Goal: Task Accomplishment & Management: Complete application form

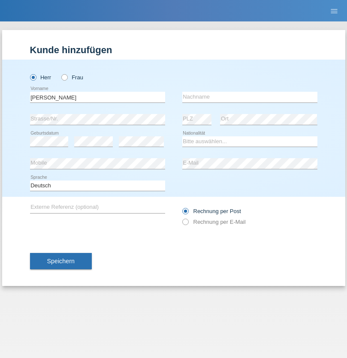
type input "[PERSON_NAME]"
click at [249, 97] on input "text" at bounding box center [249, 97] width 135 height 11
type input "[PERSON_NAME] [PERSON_NAME]"
select select "PT"
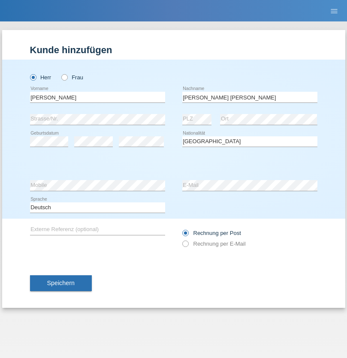
select select "C"
select select "22"
select select "02"
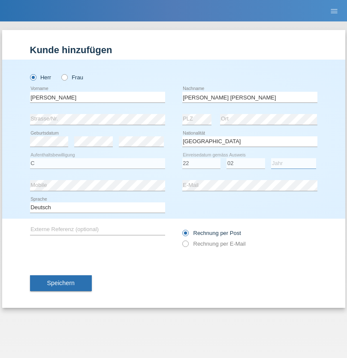
select select "2006"
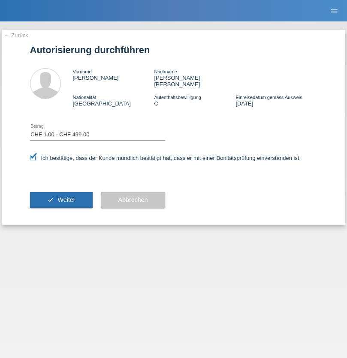
select select "1"
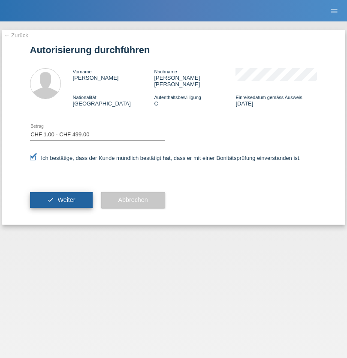
click at [61, 196] on span "Weiter" at bounding box center [66, 199] width 18 height 7
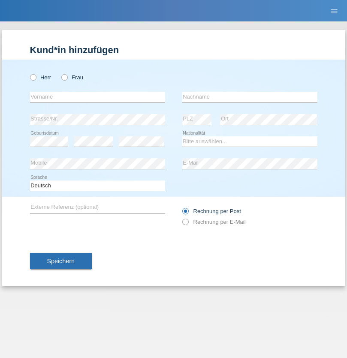
radio input "true"
click at [97, 97] on input "text" at bounding box center [97, 97] width 135 height 11
type input "firat"
click at [249, 97] on input "text" at bounding box center [249, 97] width 135 height 11
type input "kara"
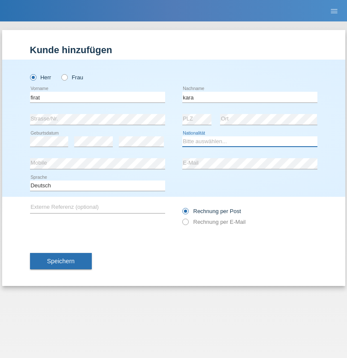
select select "CH"
radio input "true"
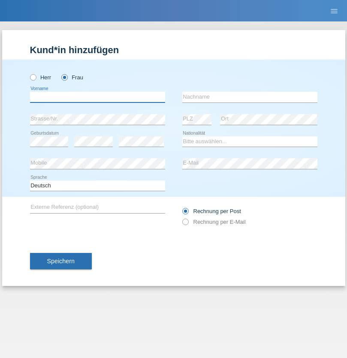
click at [97, 97] on input "text" at bounding box center [97, 97] width 135 height 11
type input "Nuria"
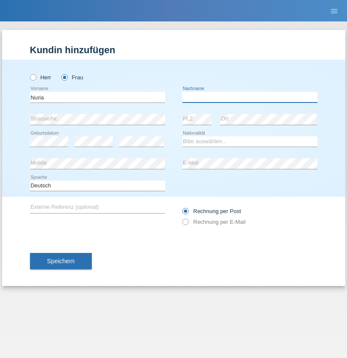
click at [249, 97] on input "text" at bounding box center [249, 97] width 135 height 11
type input "D'Antino"
select select "CH"
